Goal: Task Accomplishment & Management: Use online tool/utility

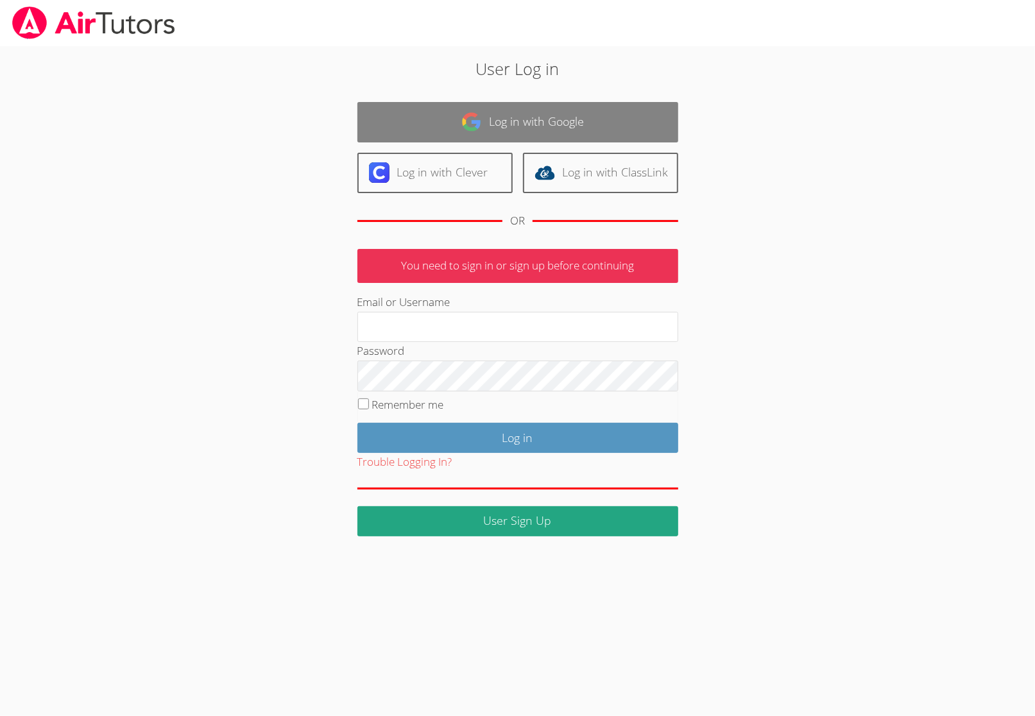
click at [446, 113] on link "Log in with Google" at bounding box center [517, 122] width 321 height 40
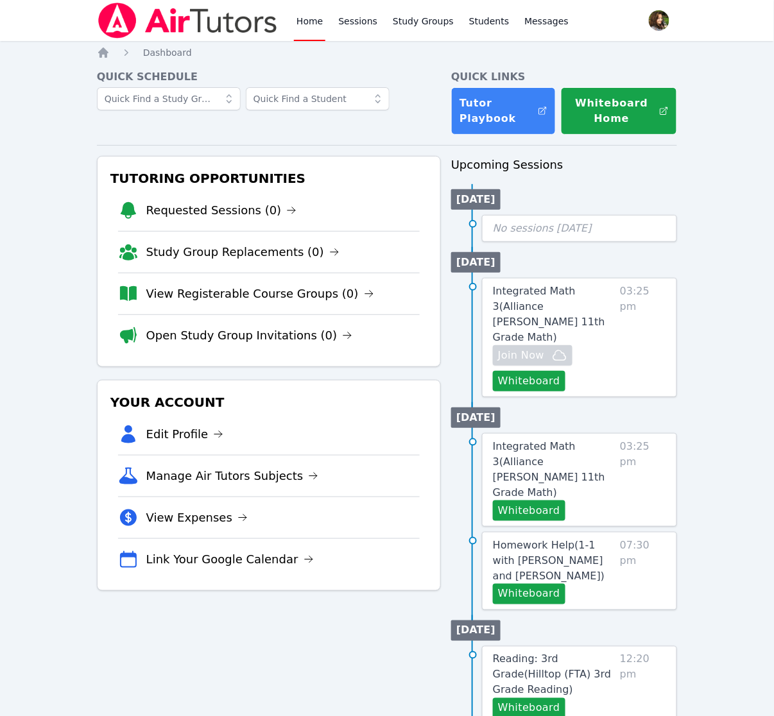
click at [710, 159] on div "Home Sessions Study Groups Students Messages Open user menu [PERSON_NAME] Open …" at bounding box center [387, 674] width 774 height 1348
click at [579, 300] on span "Integrated Math 3 ( Alliance [PERSON_NAME] 11th Grade Math )" at bounding box center [549, 314] width 112 height 58
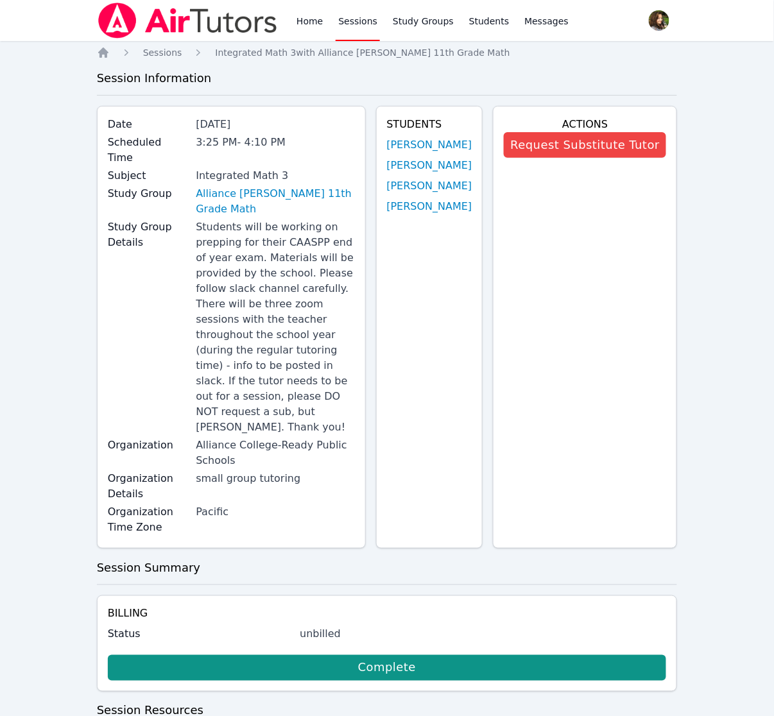
click at [31, 208] on div "Home Sessions Study Groups Students Messages Open user menu [PERSON_NAME] Open …" at bounding box center [387, 421] width 774 height 842
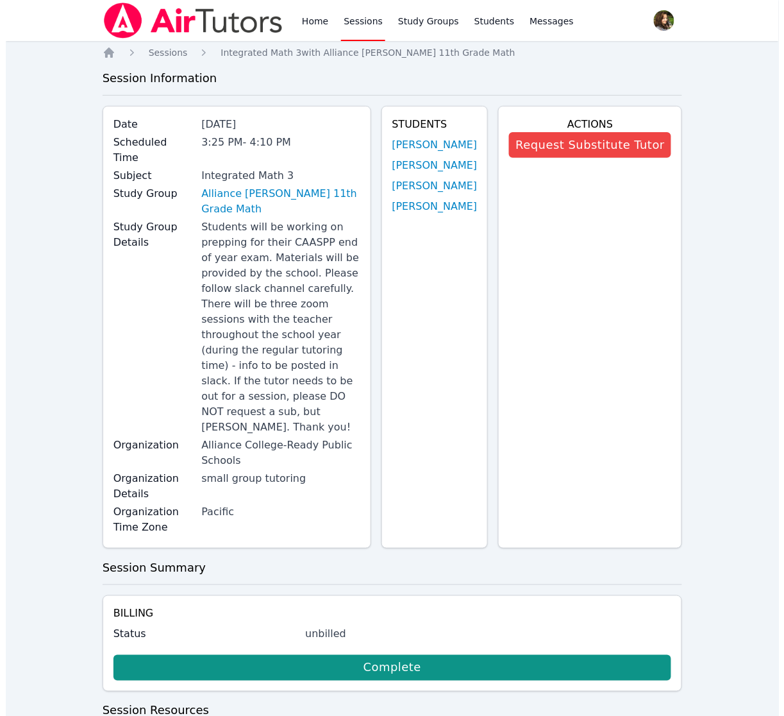
scroll to position [34, 0]
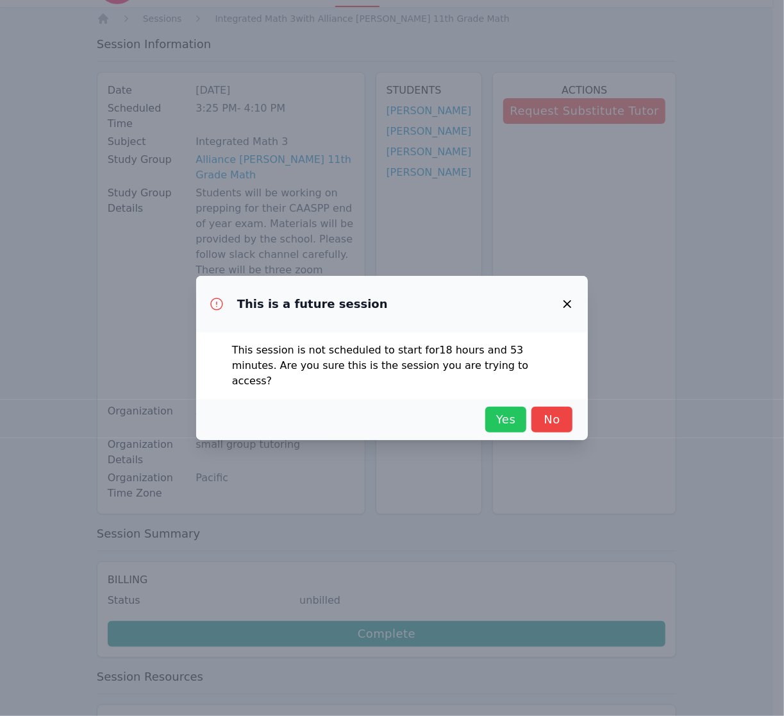
click at [504, 414] on span "Yes" at bounding box center [506, 420] width 28 height 18
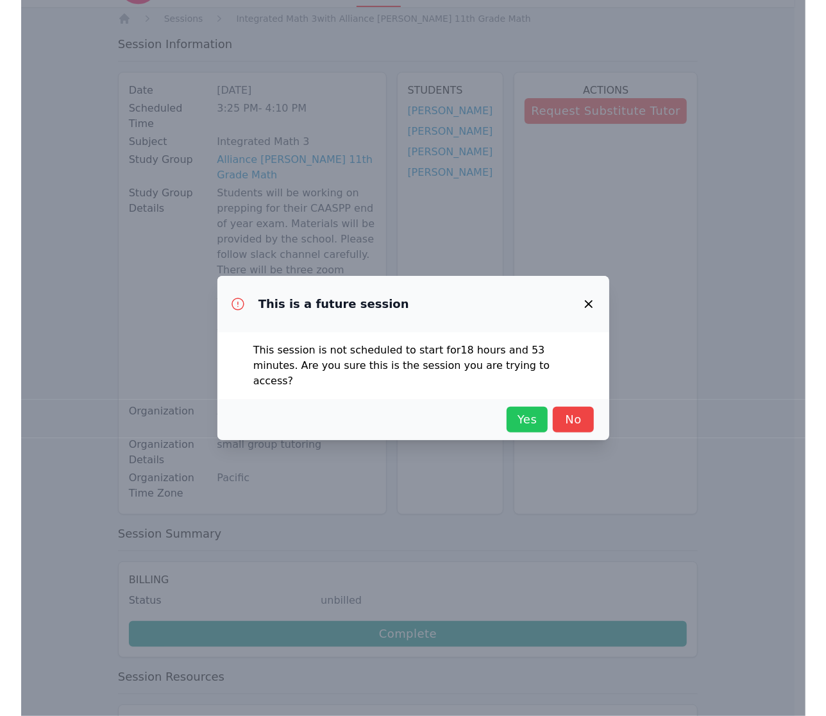
scroll to position [0, 0]
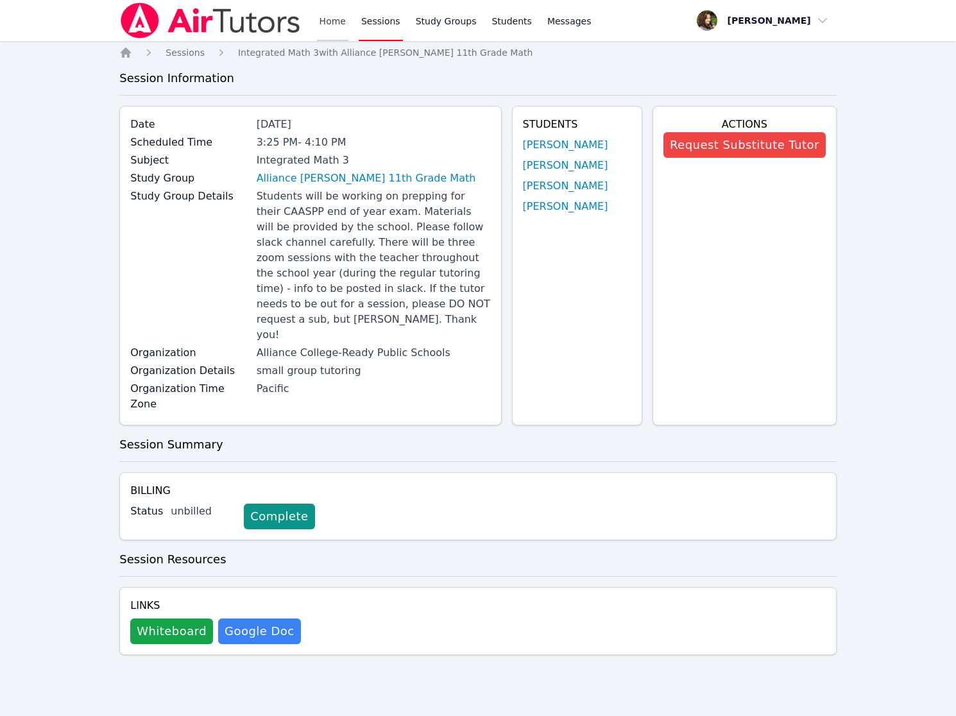
click at [332, 20] on link "Home" at bounding box center [332, 20] width 31 height 41
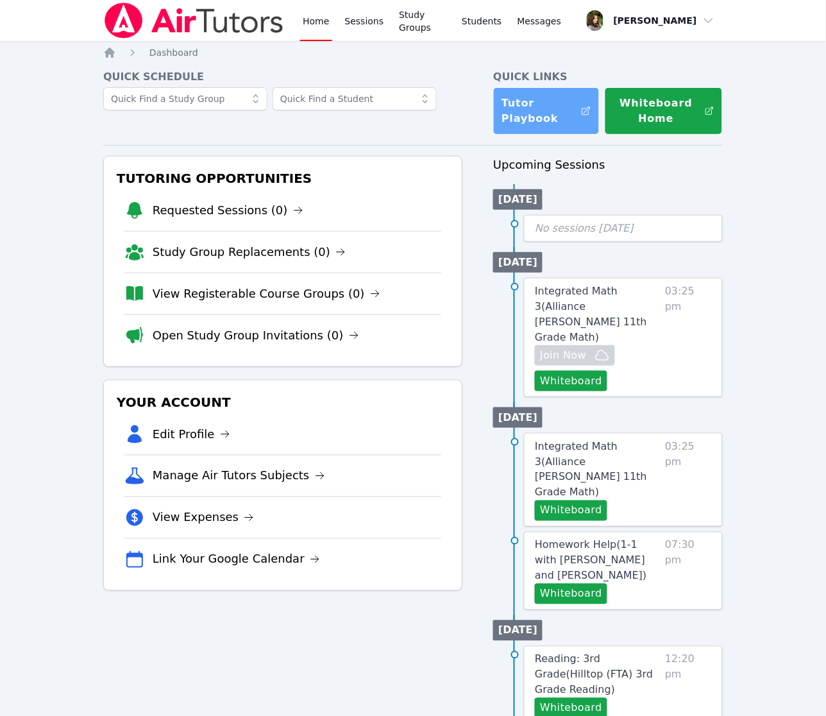
click at [540, 114] on link "Tutor Playbook" at bounding box center [546, 110] width 106 height 47
